Goal: Information Seeking & Learning: Understand process/instructions

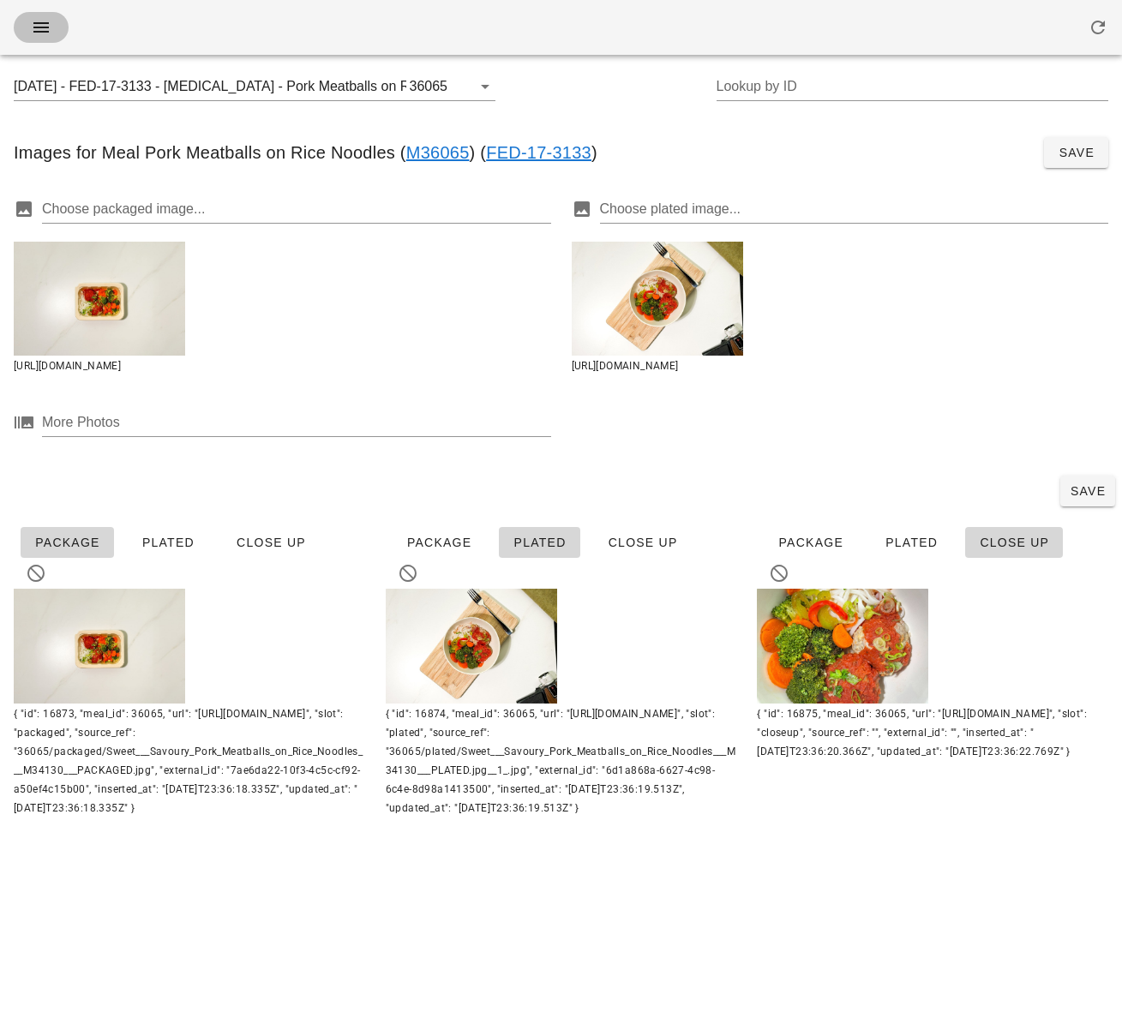
drag, startPoint x: 43, startPoint y: 21, endPoint x: 57, endPoint y: 49, distance: 31.1
click at [44, 24] on icon "button" at bounding box center [41, 27] width 21 height 21
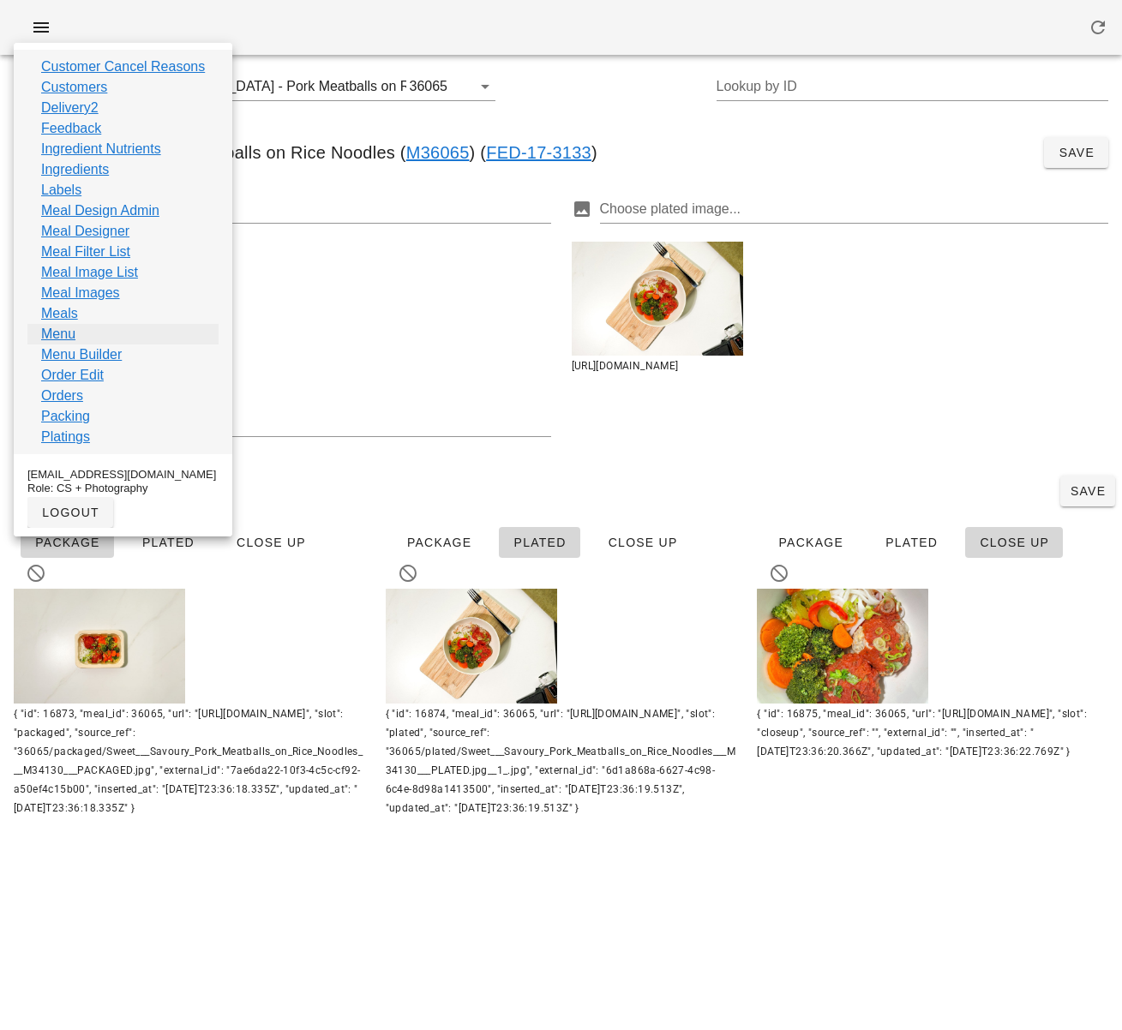
click at [65, 331] on link "Menu" at bounding box center [58, 334] width 34 height 21
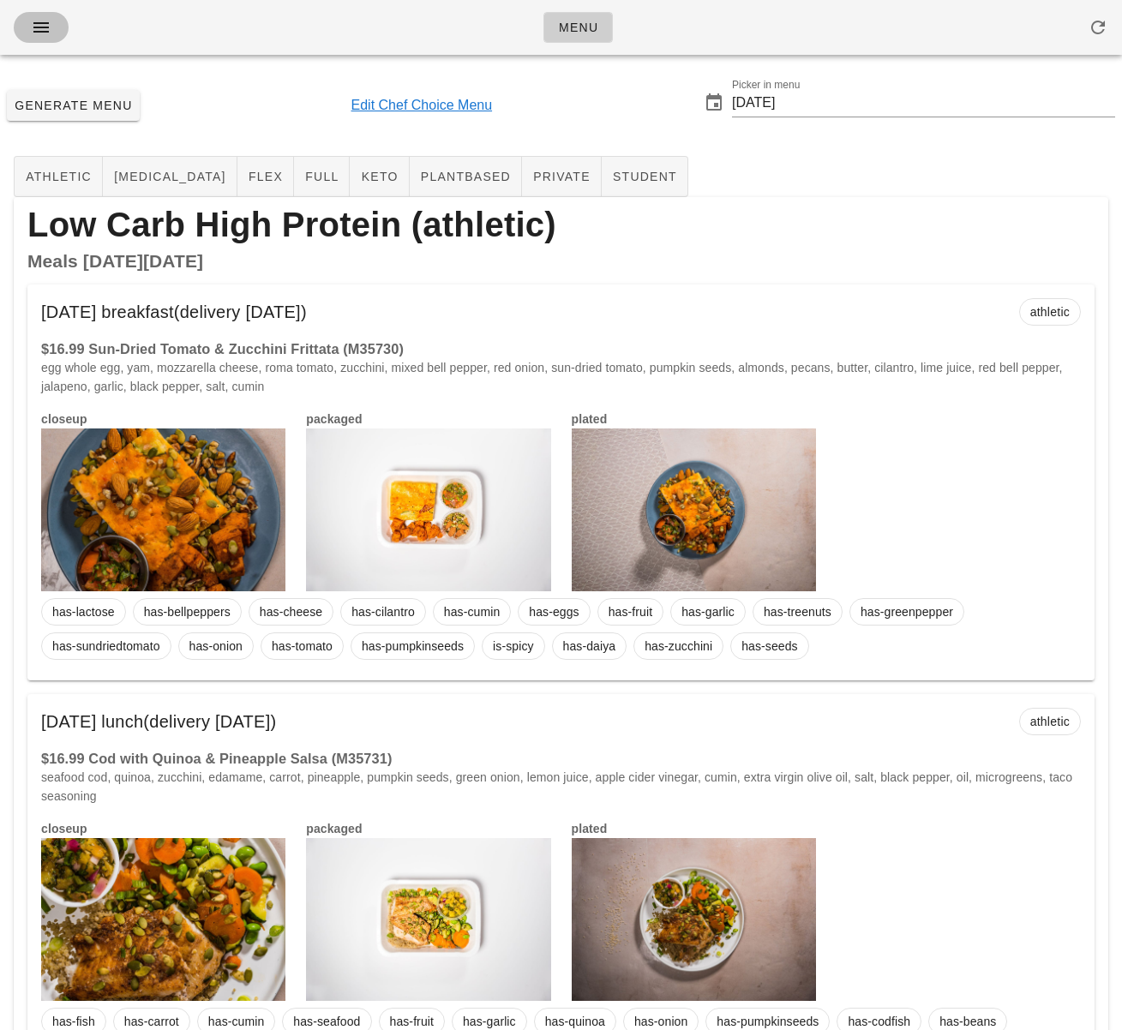
click at [47, 26] on icon "button" at bounding box center [41, 27] width 21 height 21
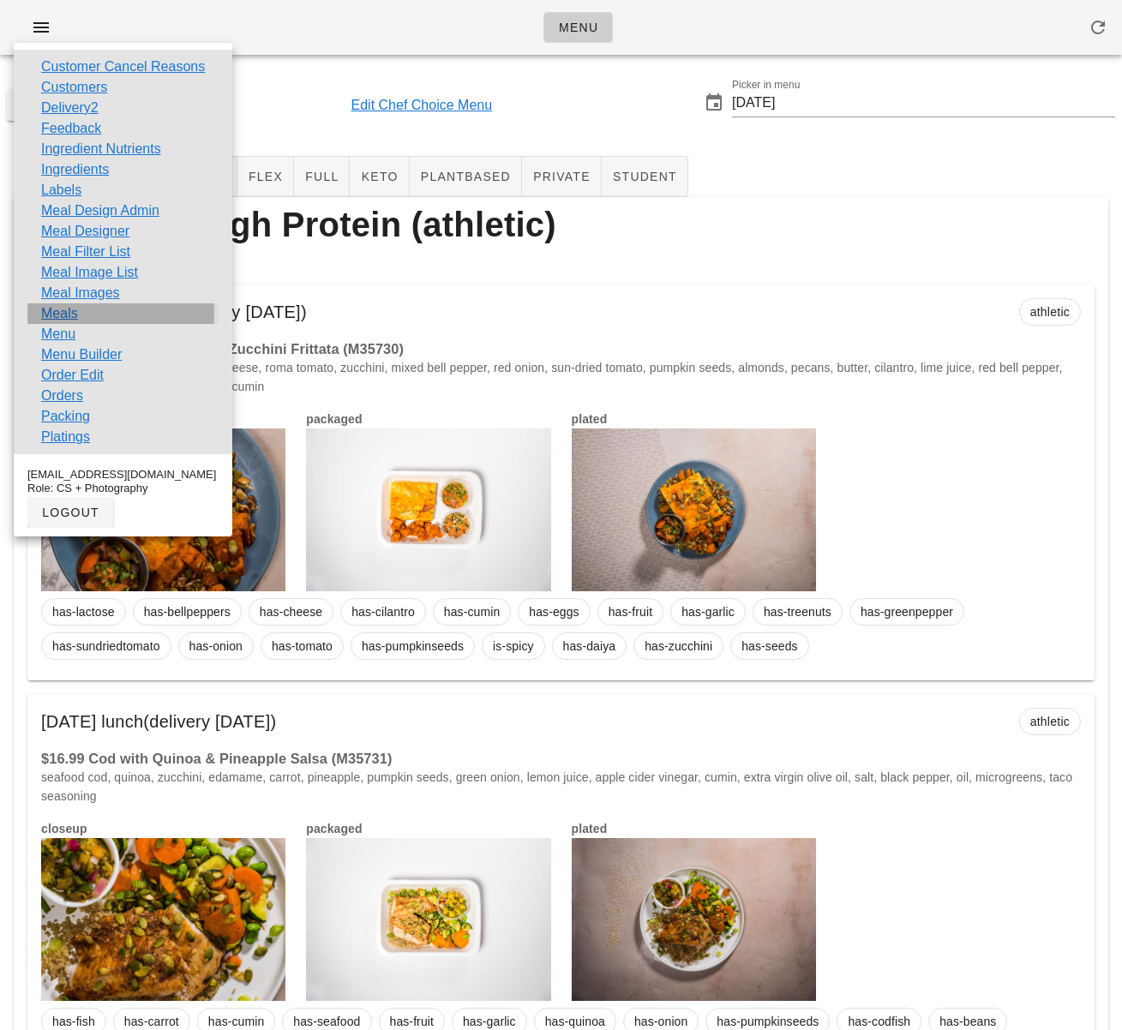
click at [61, 315] on link "Meals" at bounding box center [59, 313] width 37 height 21
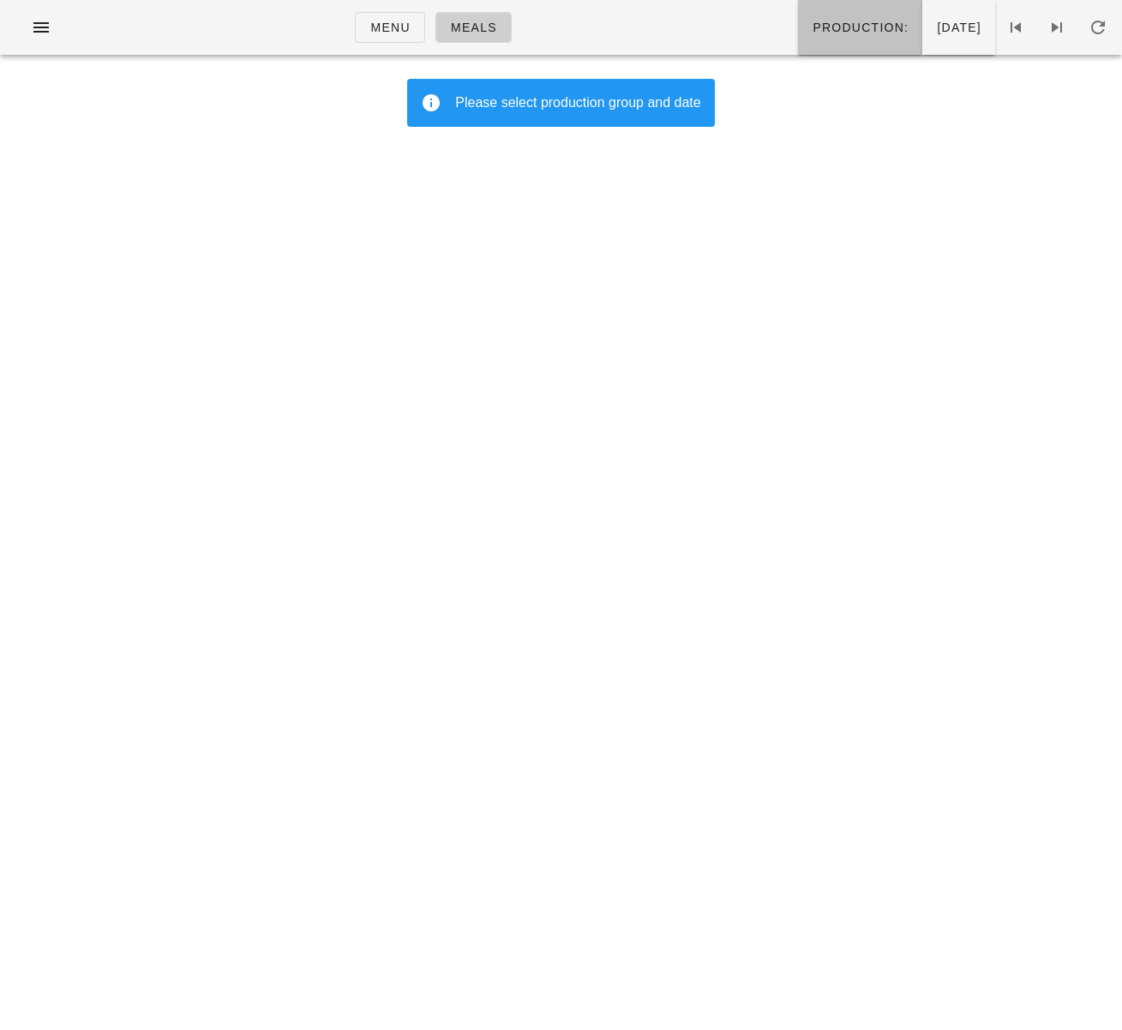
click at [812, 32] on span "Production:" at bounding box center [860, 28] width 97 height 14
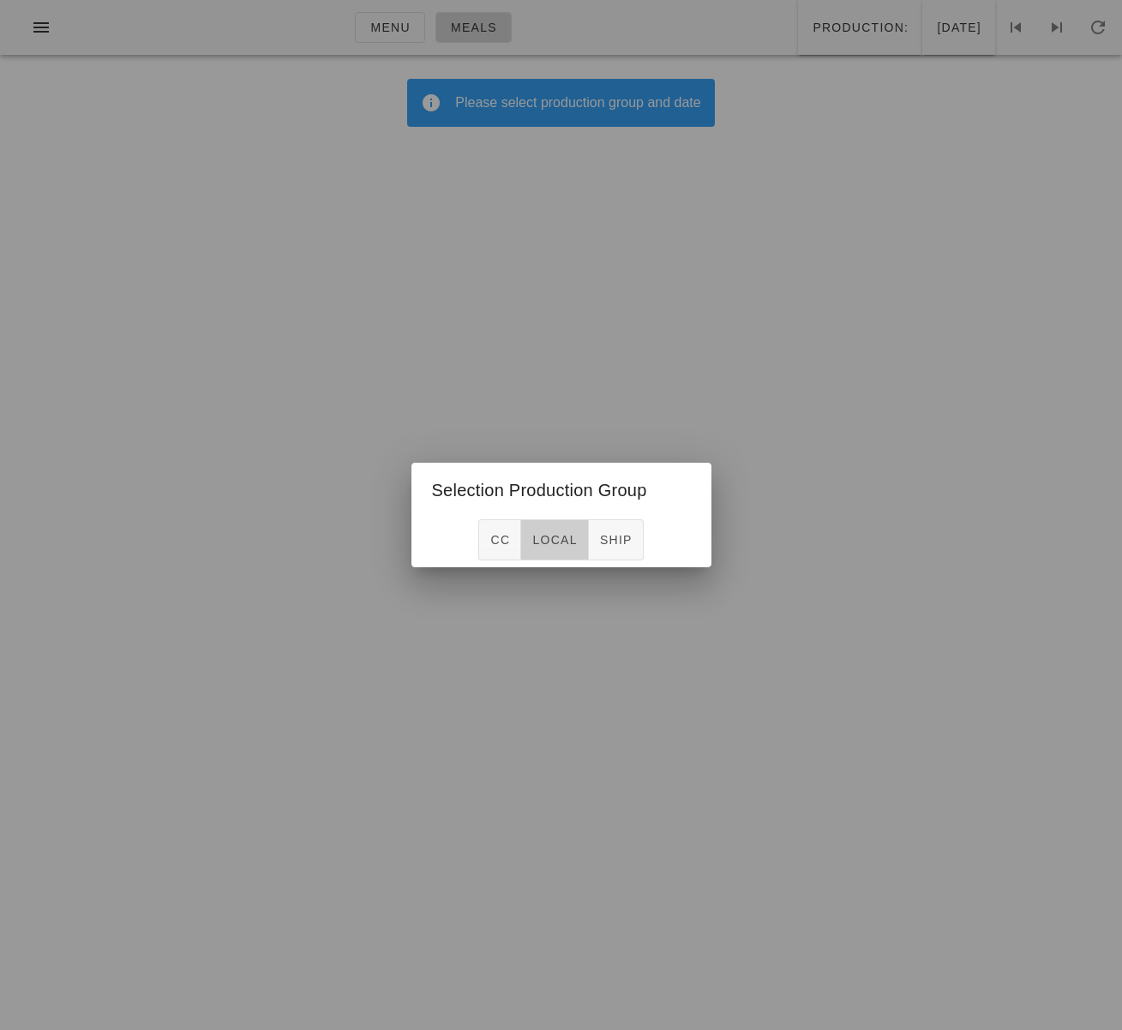
drag, startPoint x: 561, startPoint y: 536, endPoint x: 581, endPoint y: 522, distance: 24.5
click at [561, 536] on span "local" at bounding box center [553, 540] width 45 height 14
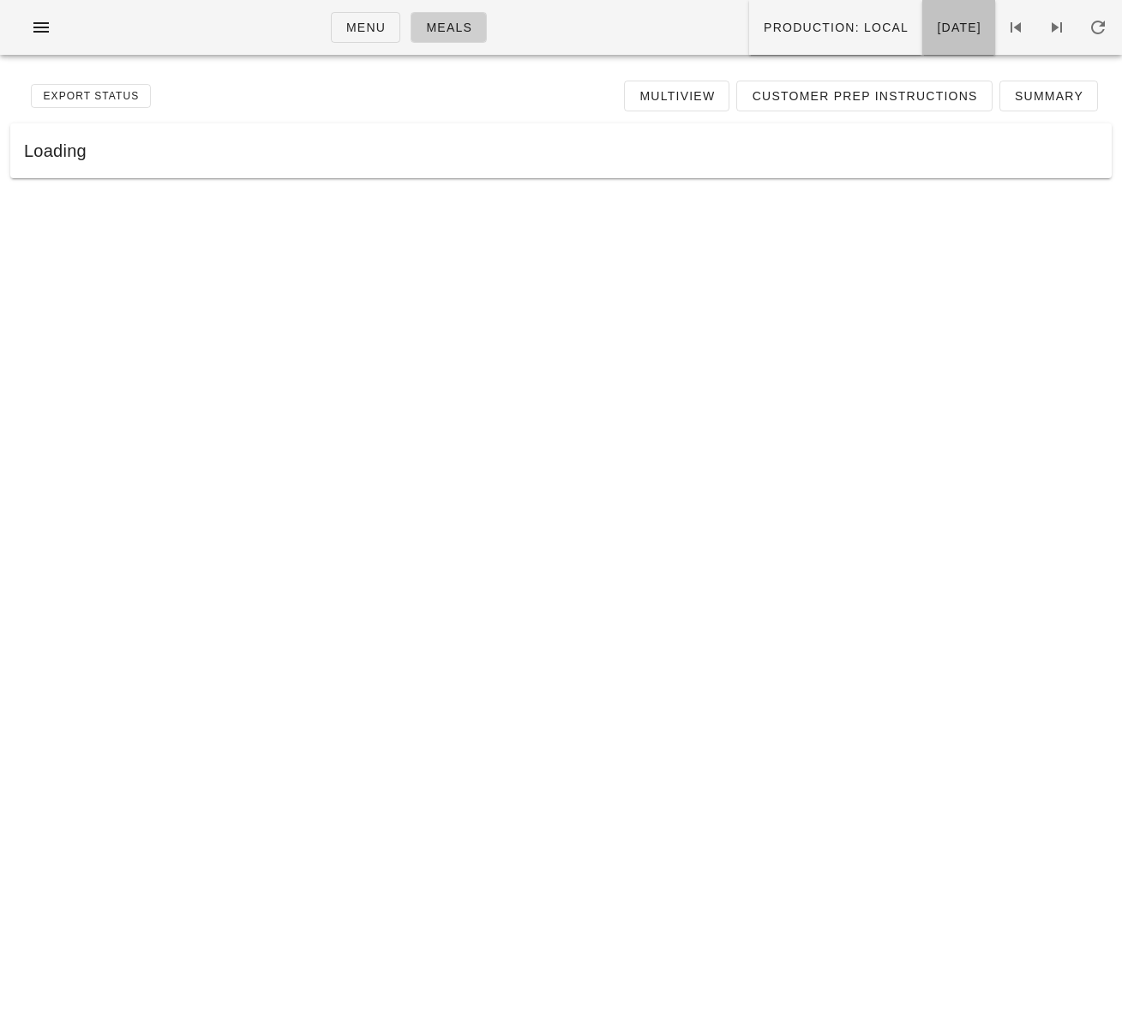
click at [936, 23] on span "[DATE]" at bounding box center [958, 28] width 45 height 14
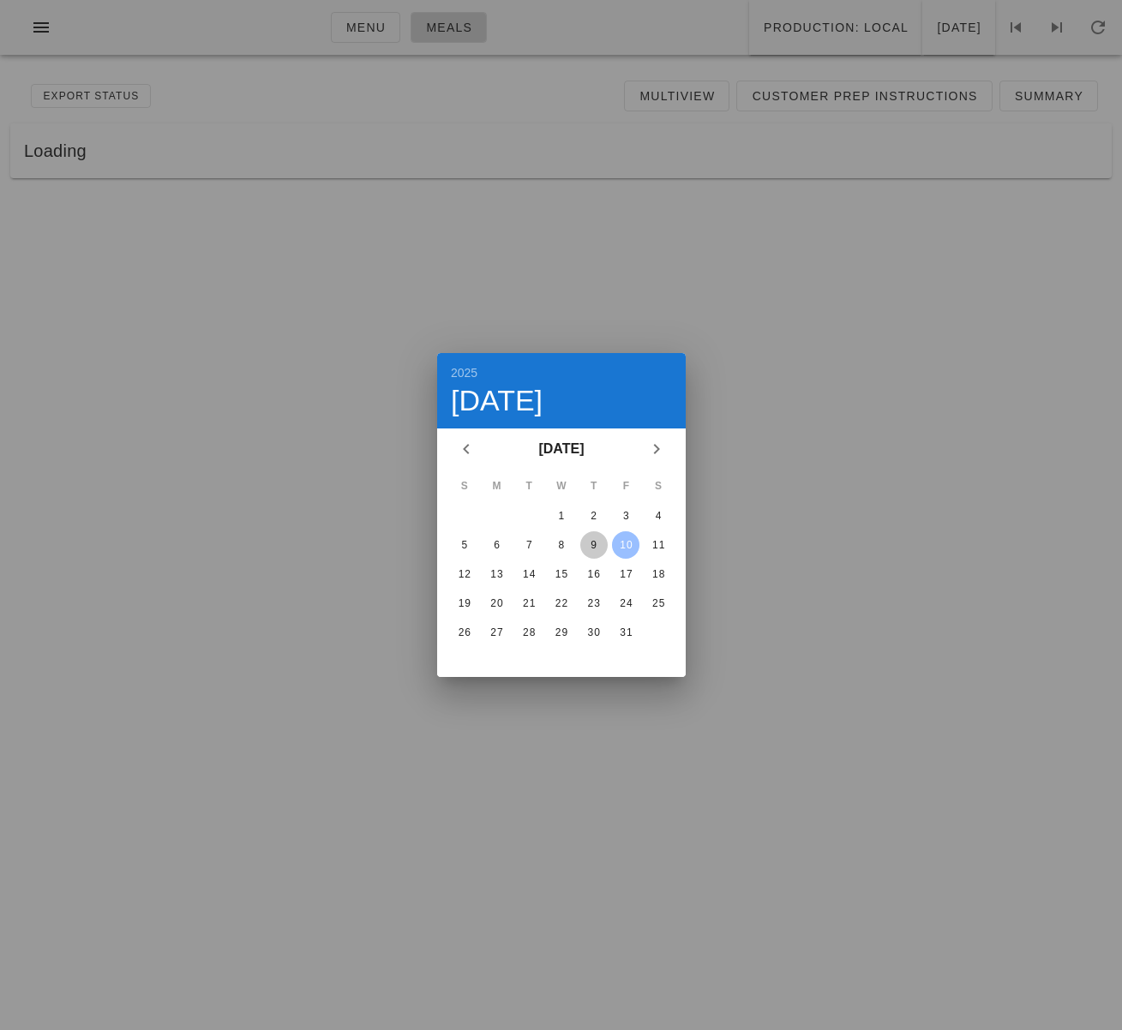
click at [595, 542] on div "9" at bounding box center [592, 545] width 27 height 12
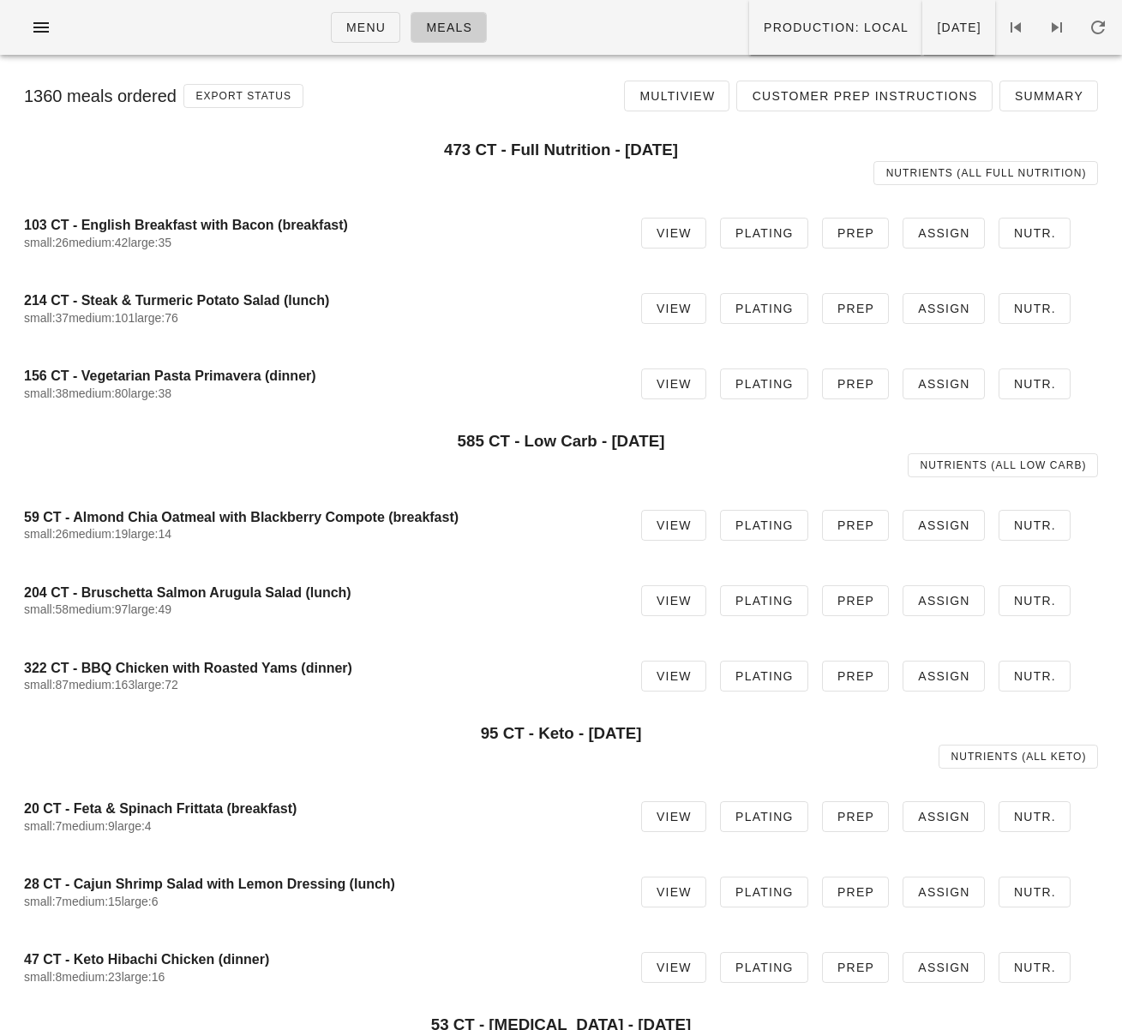
click at [569, 285] on div "214 CT - Steak & Turmeric Potato Salad (lunch) small:37 medium:101 large:76" at bounding box center [319, 308] width 590 height 53
click at [929, 101] on span "Customer Prep Instructions" at bounding box center [864, 96] width 226 height 14
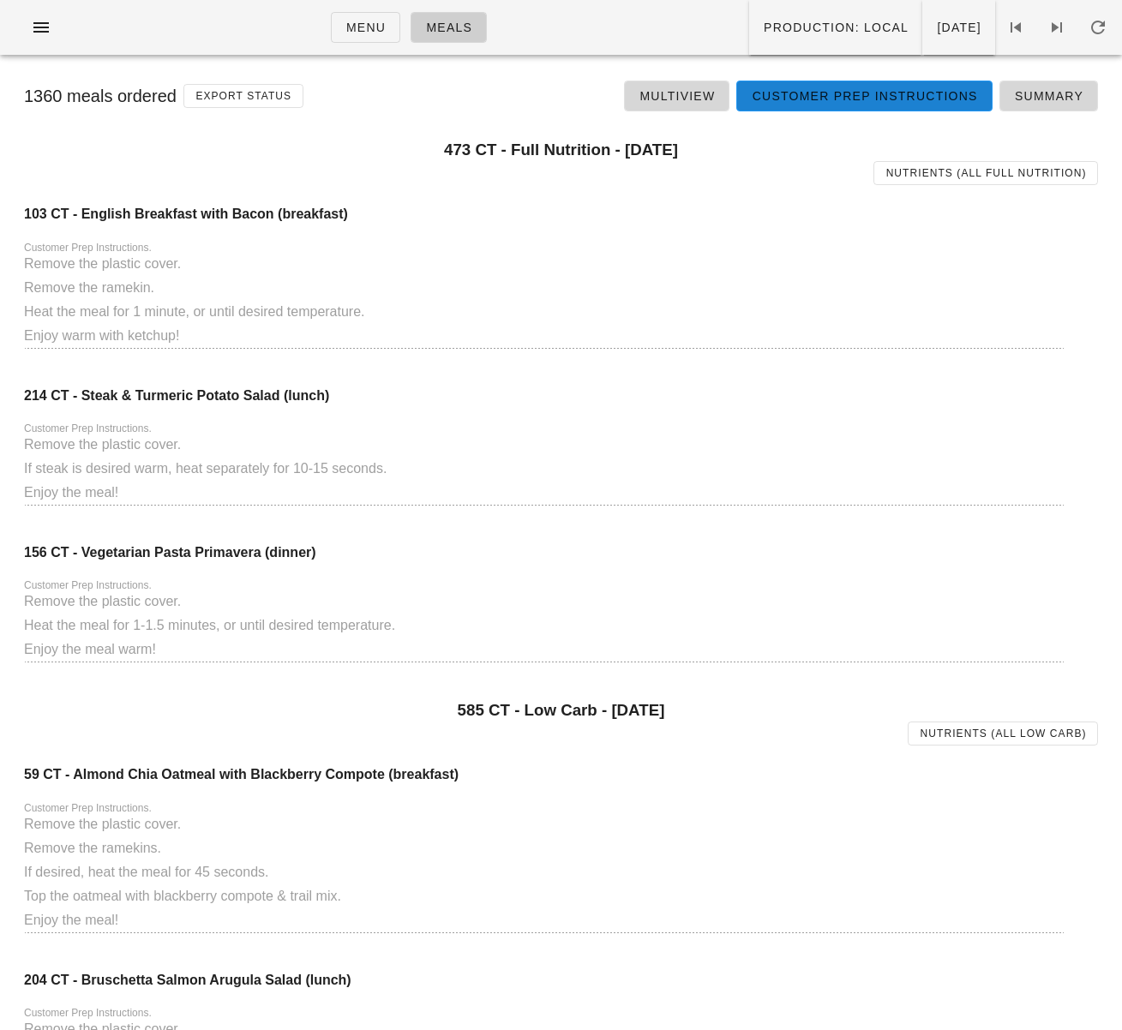
click at [836, 97] on span "Customer Prep Instructions" at bounding box center [864, 96] width 226 height 14
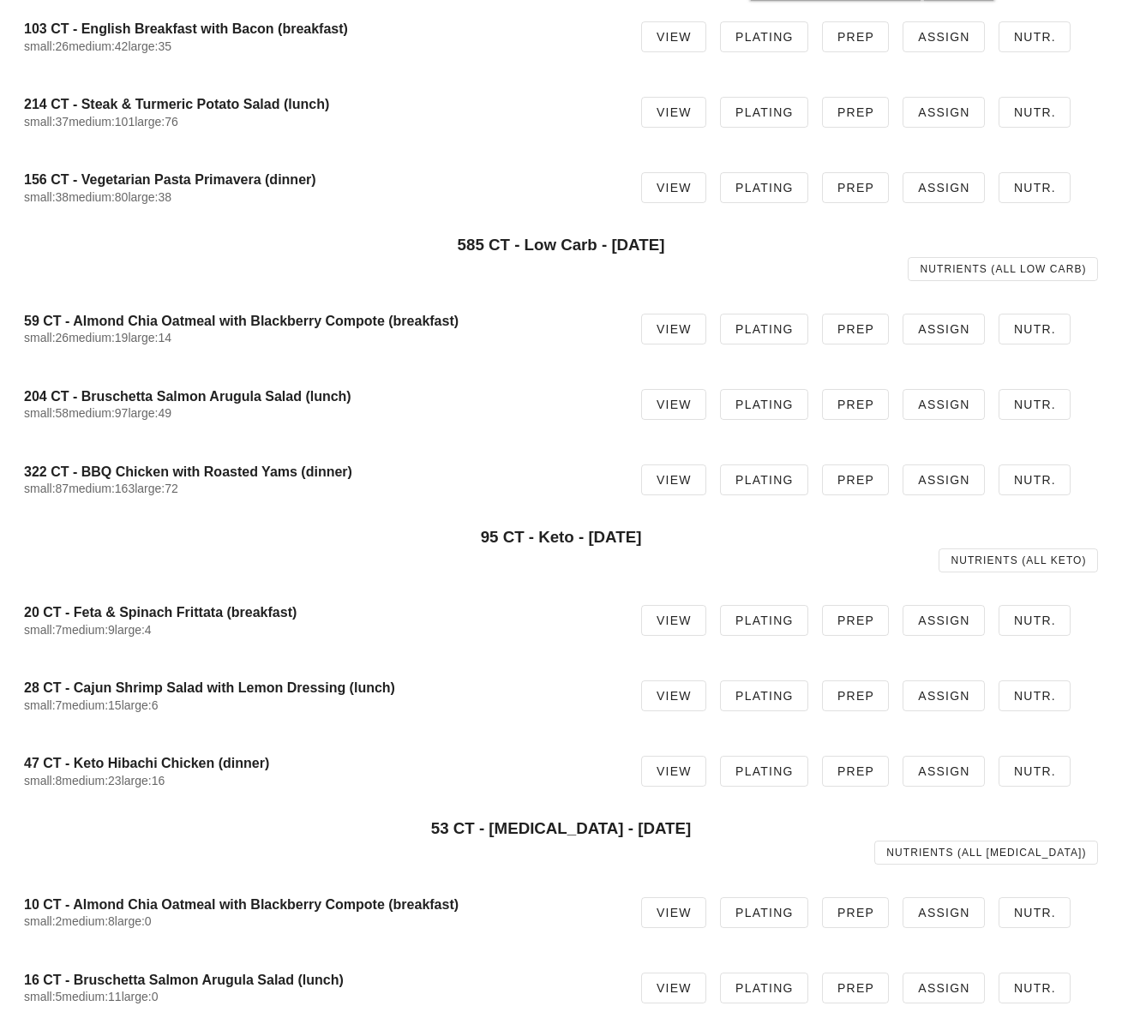
scroll to position [197, 0]
drag, startPoint x: 684, startPoint y: 477, endPoint x: 692, endPoint y: 479, distance: 8.7
click at [684, 477] on span "View" at bounding box center [674, 479] width 36 height 14
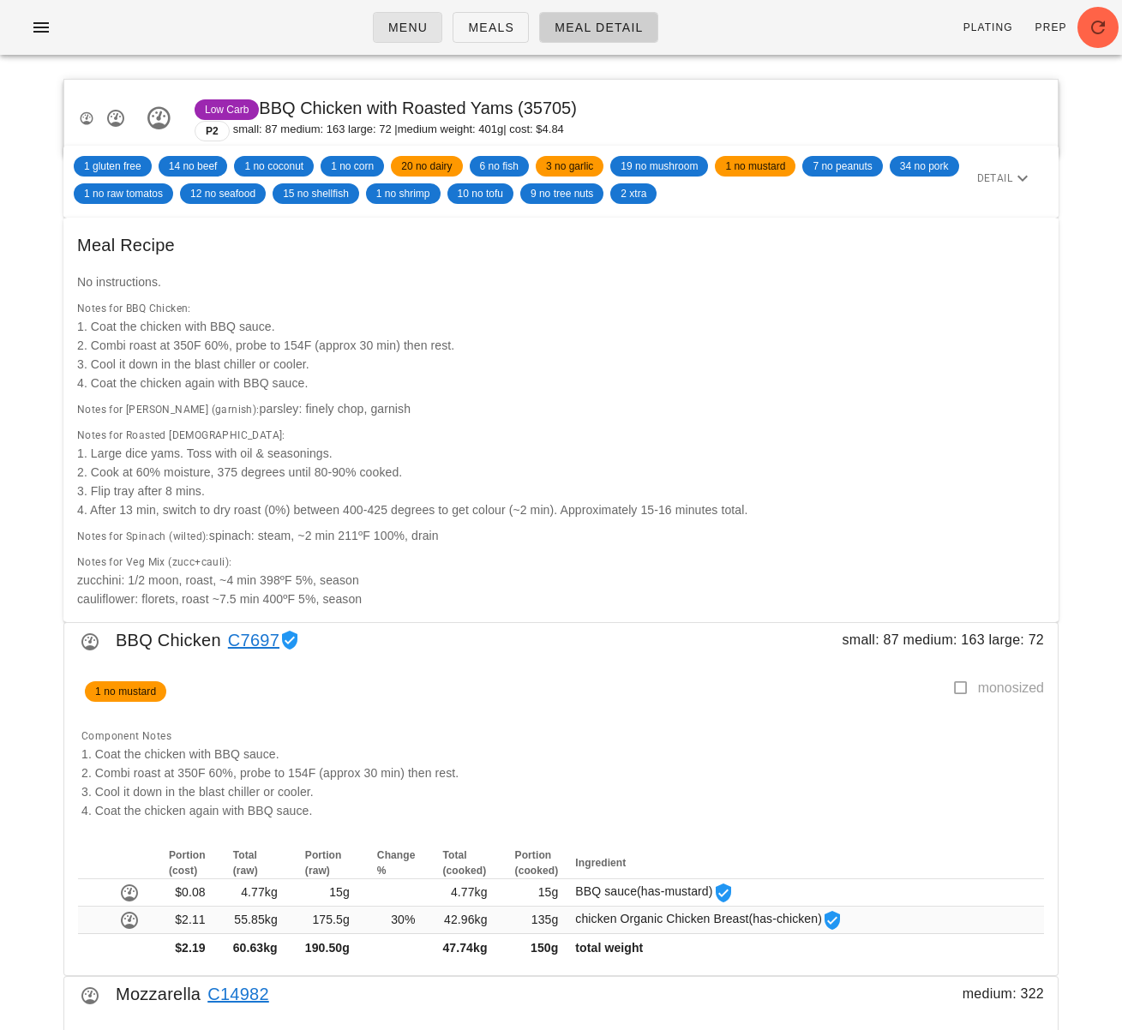
drag, startPoint x: 528, startPoint y: 279, endPoint x: 381, endPoint y: 15, distance: 302.3
click at [524, 272] on div "No instructions." at bounding box center [561, 281] width 988 height 39
click at [546, 324] on div "Notes for BBQ Chicken: 1. Coat the chicken with BBQ sauce. 2. Combi roast at 35…" at bounding box center [561, 345] width 974 height 101
drag, startPoint x: 265, startPoint y: 109, endPoint x: 513, endPoint y: 102, distance: 248.6
click at [513, 102] on span "Low Carb BBQ Chicken with Roasted Yams (35705)" at bounding box center [386, 108] width 382 height 19
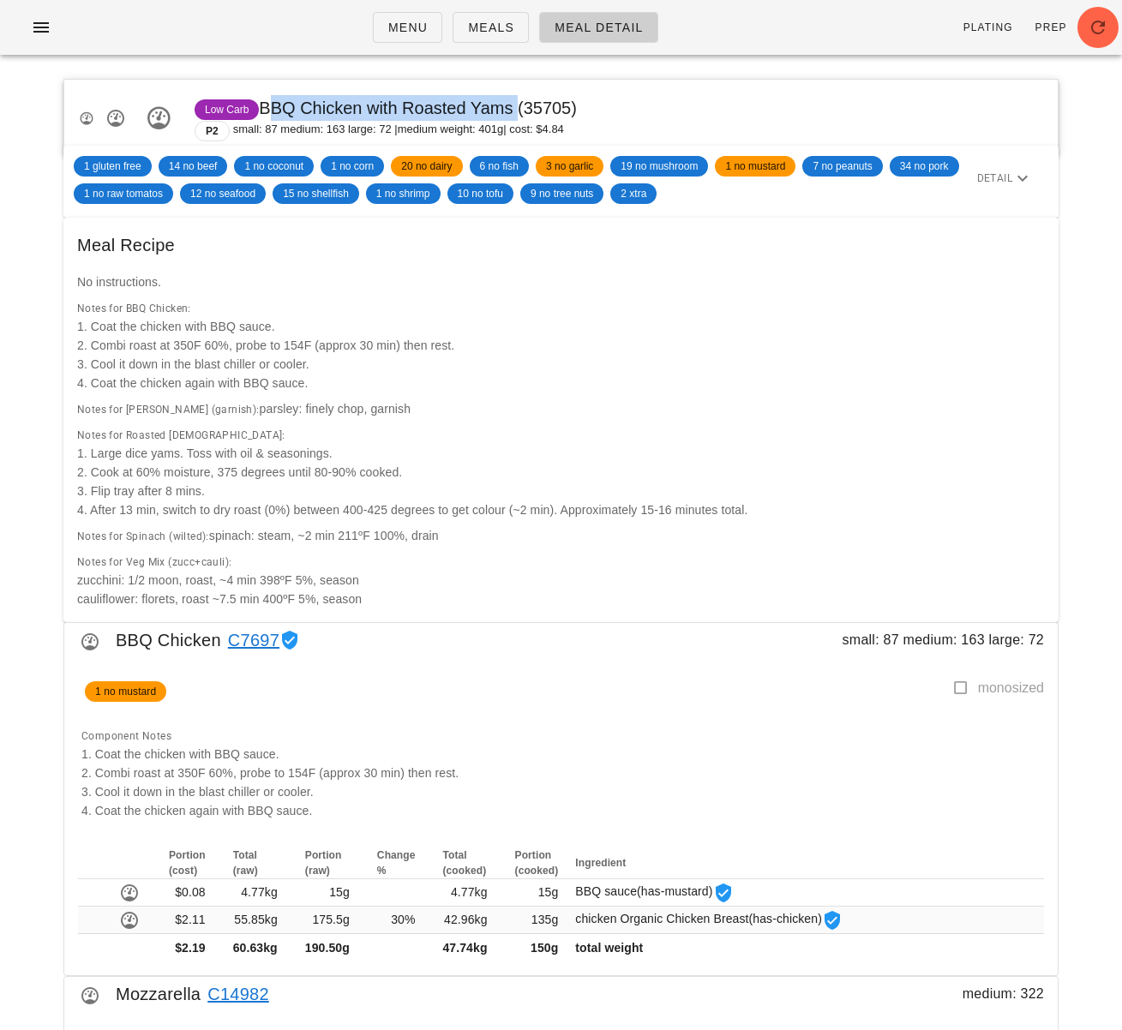
copy span "BBQ Chicken with Roasted Yams"
